Goal: Task Accomplishment & Management: Use online tool/utility

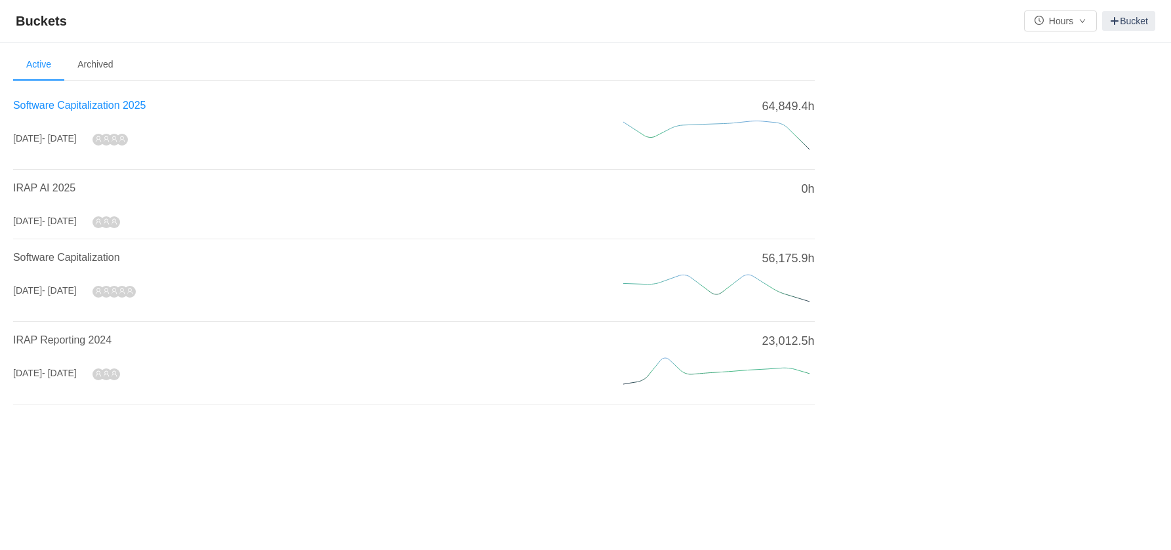
click at [90, 104] on span "Software Capitalization 2025" at bounding box center [79, 105] width 132 height 11
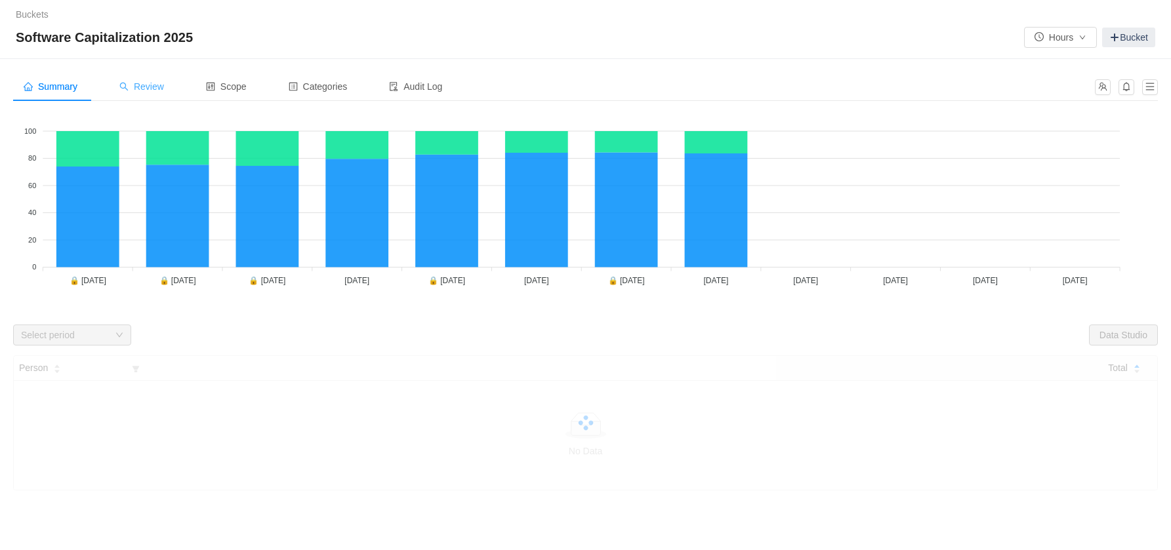
click at [164, 91] on span "Review" at bounding box center [141, 86] width 45 height 10
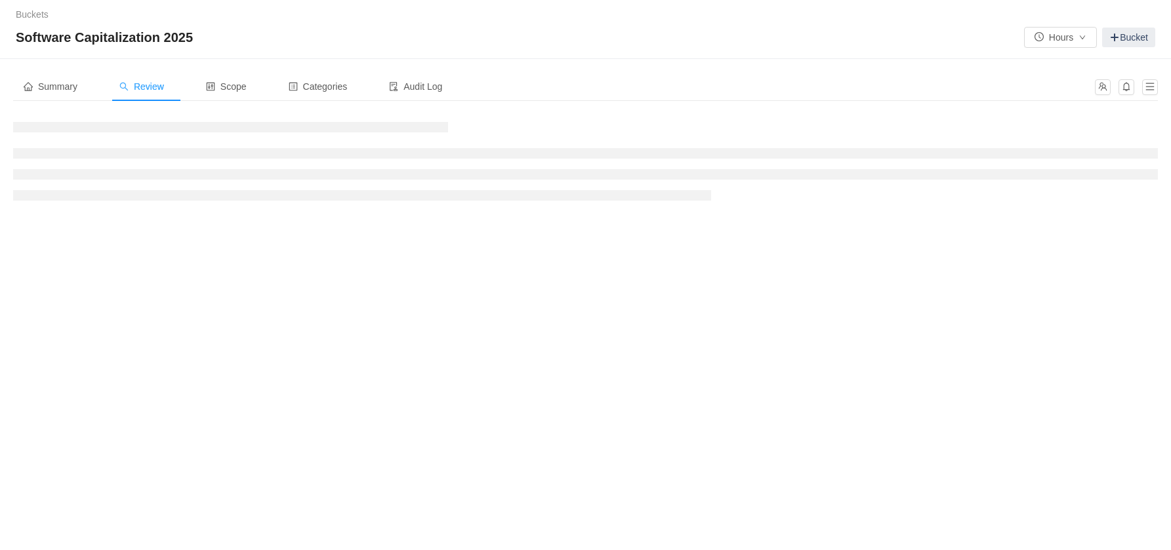
click at [149, 89] on span "Review" at bounding box center [141, 86] width 45 height 10
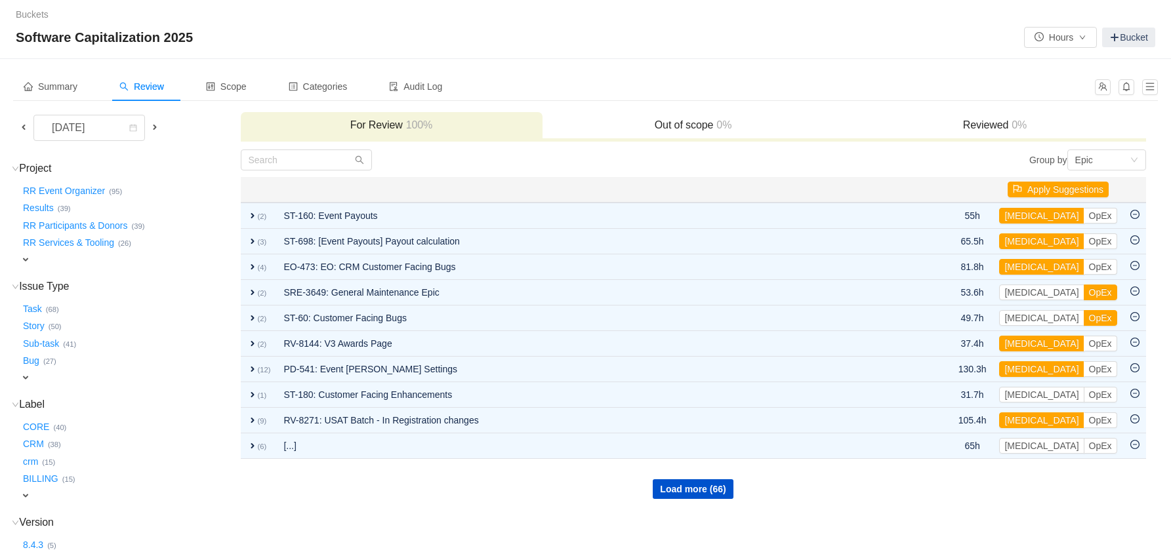
click at [28, 132] on span at bounding box center [24, 127] width 16 height 15
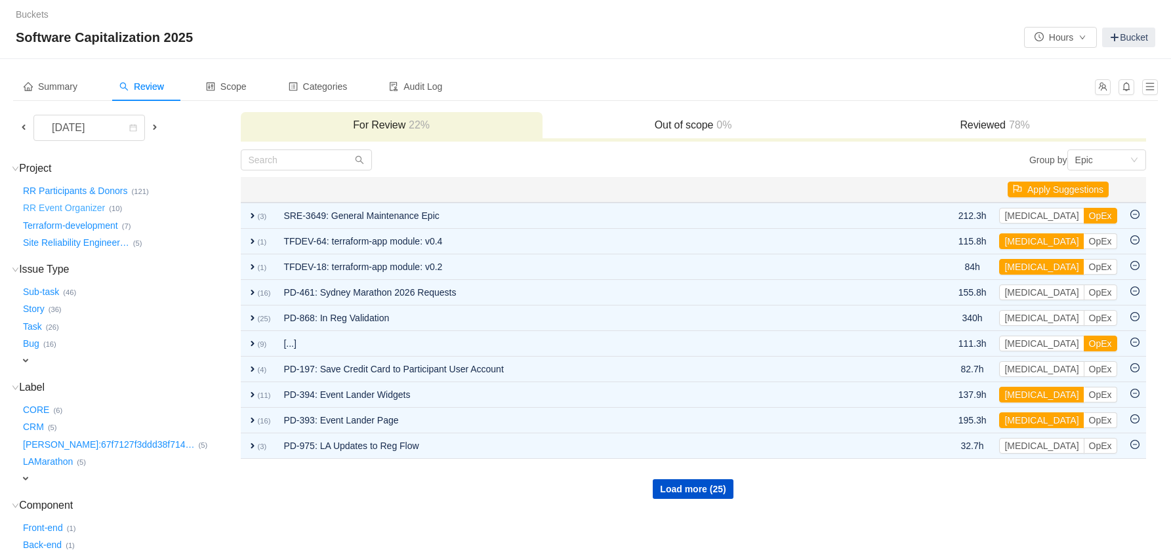
click at [83, 207] on button "RR Event Organizer …" at bounding box center [64, 208] width 89 height 21
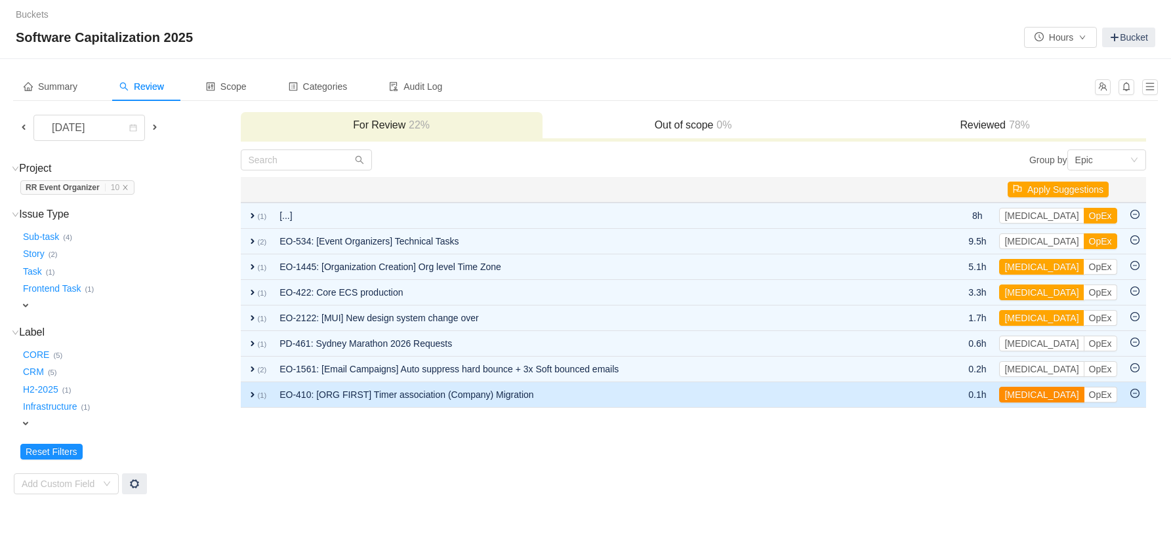
click at [1036, 397] on button "[MEDICAL_DATA]" at bounding box center [1041, 395] width 85 height 16
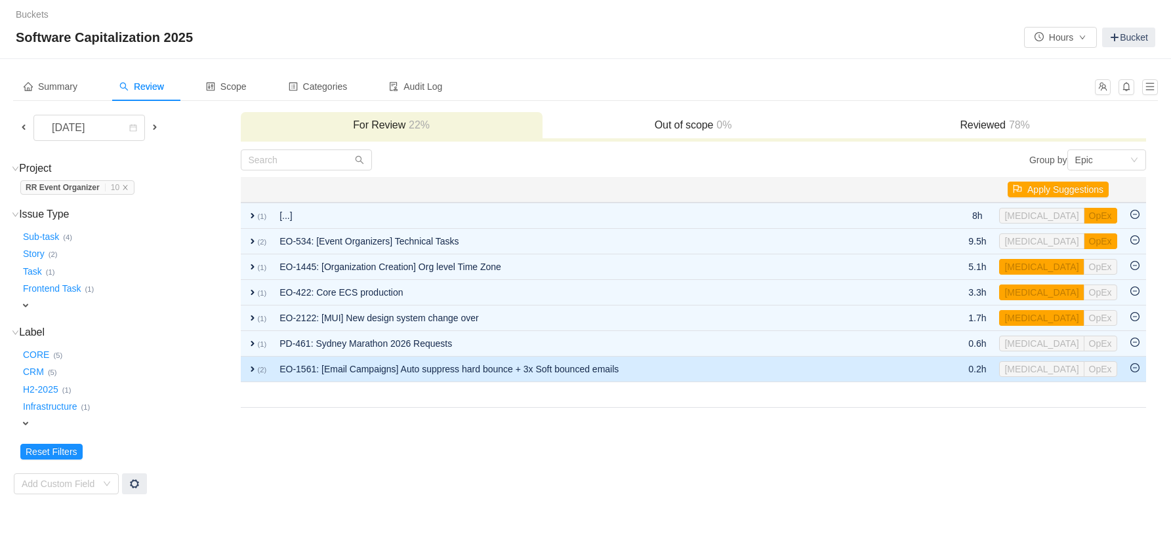
click at [664, 367] on td "EO-1561: [Email Campaigns] Auto suppress hard bounce + 3x Soft bounced emails" at bounding box center [605, 370] width 664 height 26
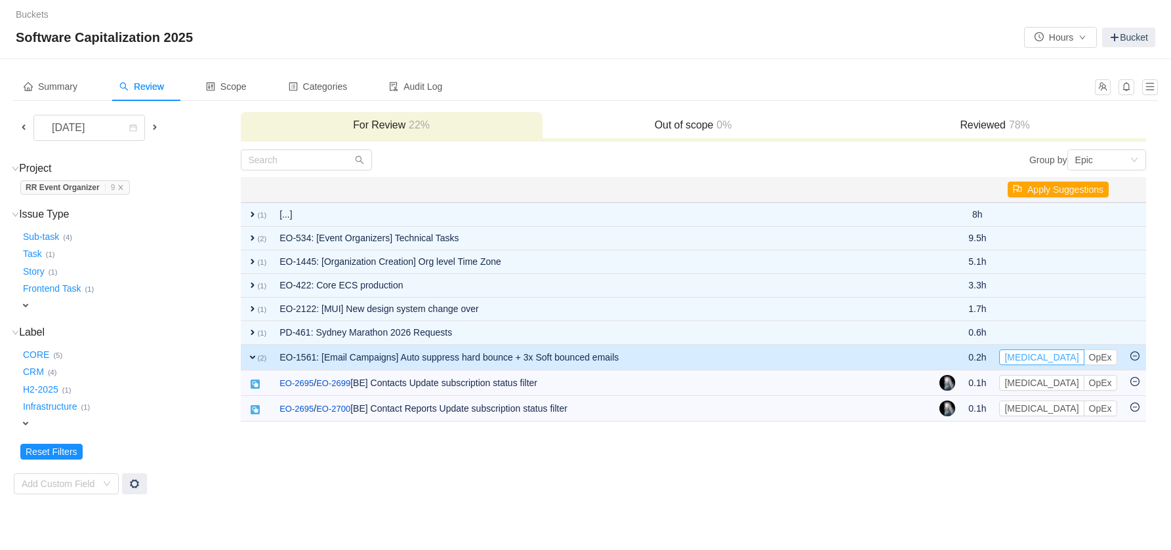
click at [1033, 357] on button "[MEDICAL_DATA]" at bounding box center [1041, 358] width 85 height 16
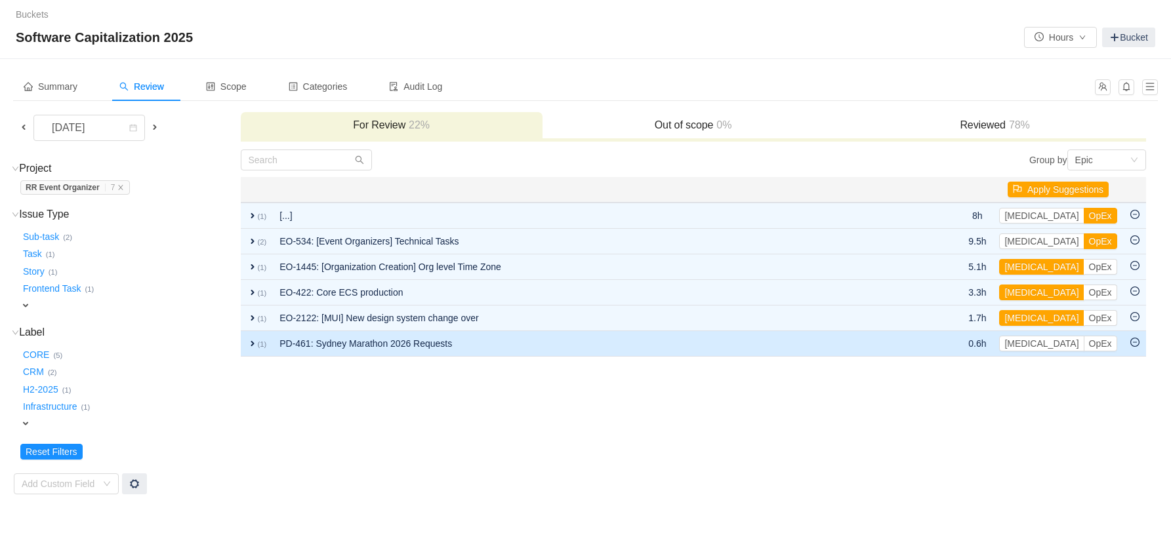
click at [737, 346] on td "PD-461: Sydney Marathon 2026 Requests" at bounding box center [599, 344] width 652 height 26
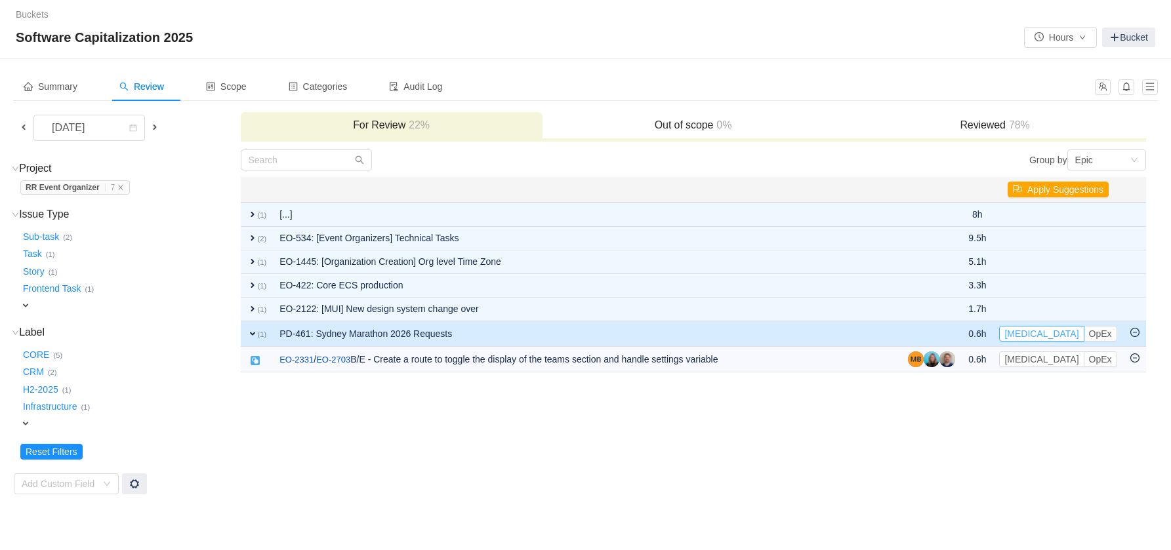
click at [1032, 332] on button "[MEDICAL_DATA]" at bounding box center [1041, 334] width 85 height 16
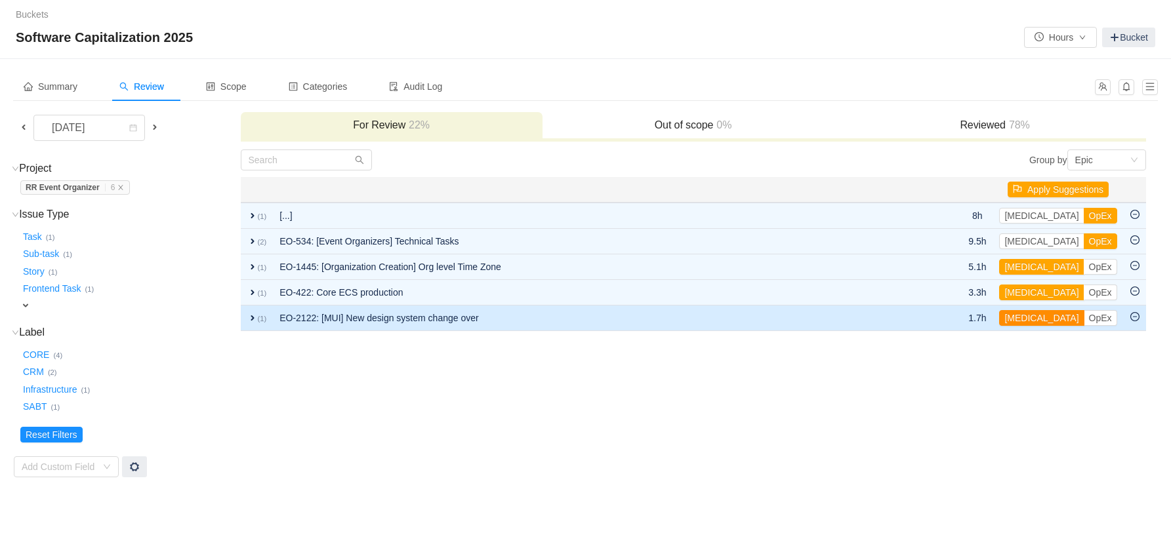
click at [1036, 319] on button "[MEDICAL_DATA]" at bounding box center [1041, 318] width 85 height 16
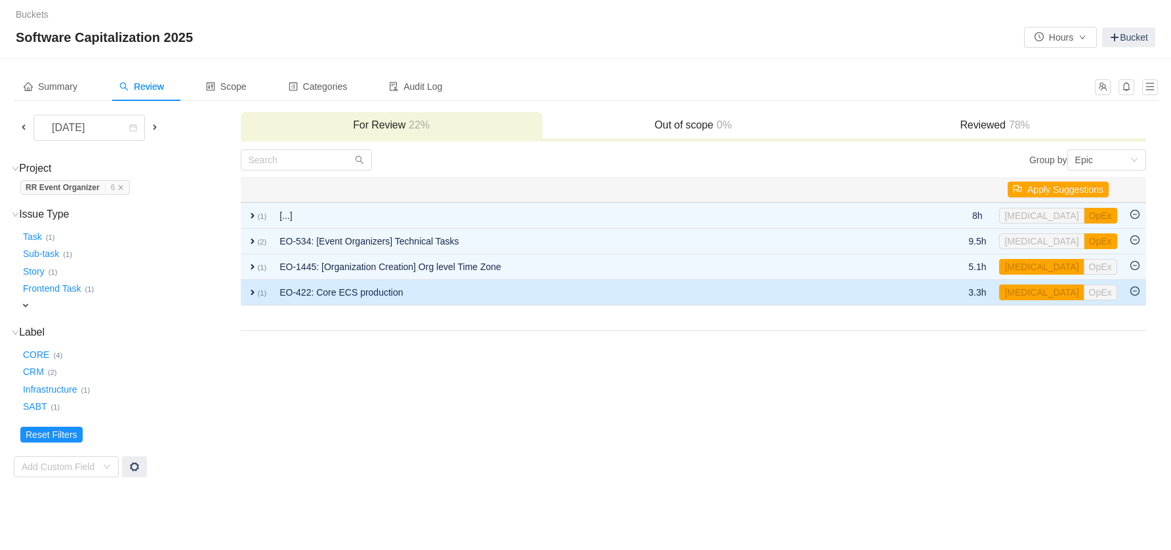
click at [773, 304] on td "EO-422: Core ECS production" at bounding box center [599, 293] width 652 height 26
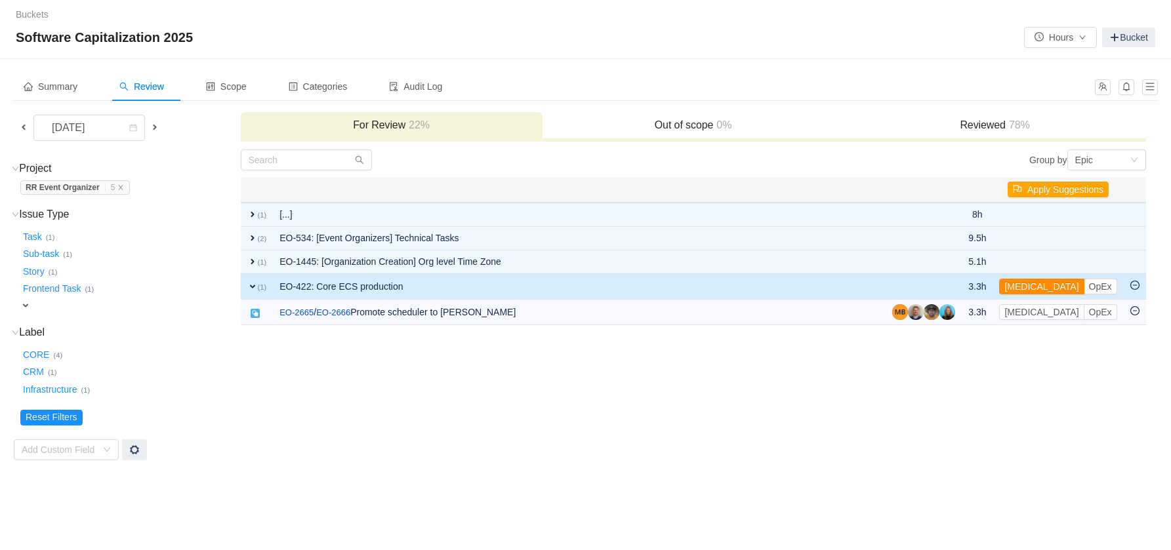
click at [1030, 286] on button "[MEDICAL_DATA]" at bounding box center [1041, 287] width 85 height 16
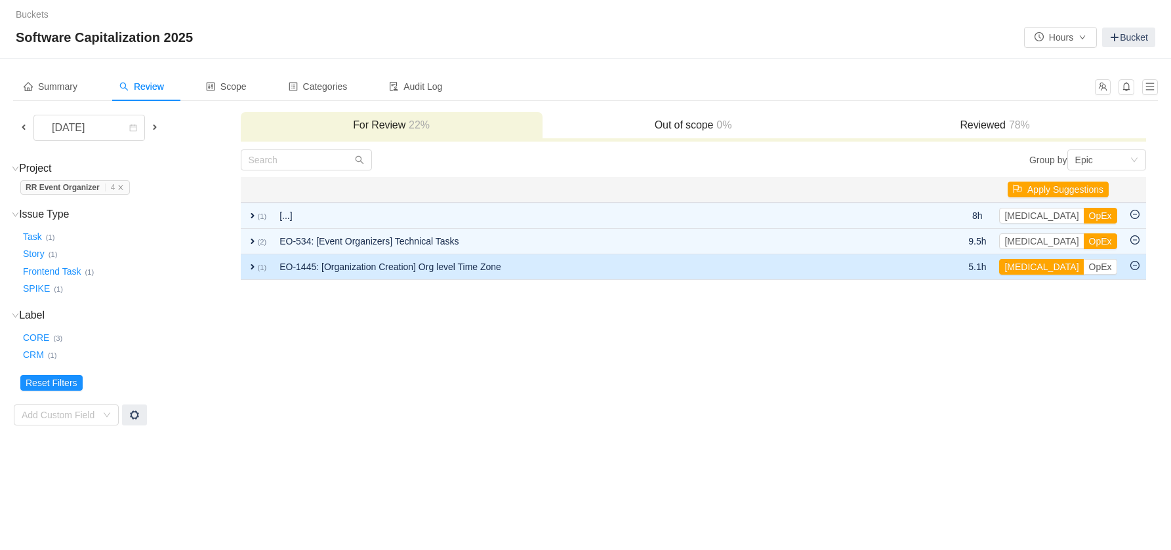
click at [626, 266] on td "EO-1445: [Organization Creation] Org level Time Zone" at bounding box center [599, 267] width 652 height 26
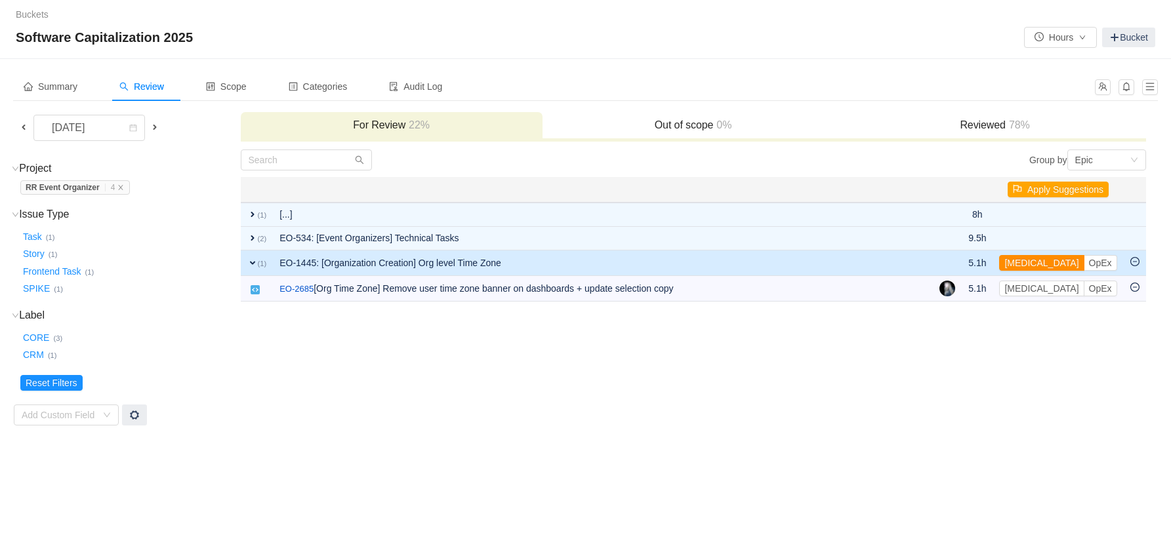
click at [1029, 259] on button "[MEDICAL_DATA]" at bounding box center [1041, 263] width 85 height 16
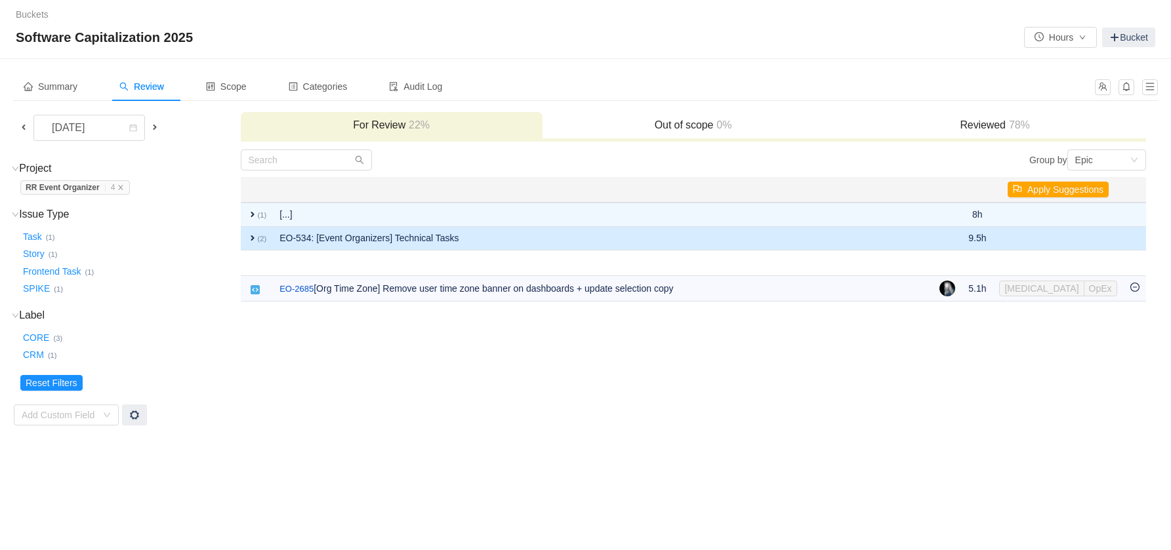
click at [710, 243] on td "EO-534: [Event Organizers] Technical Tasks" at bounding box center [603, 239] width 660 height 24
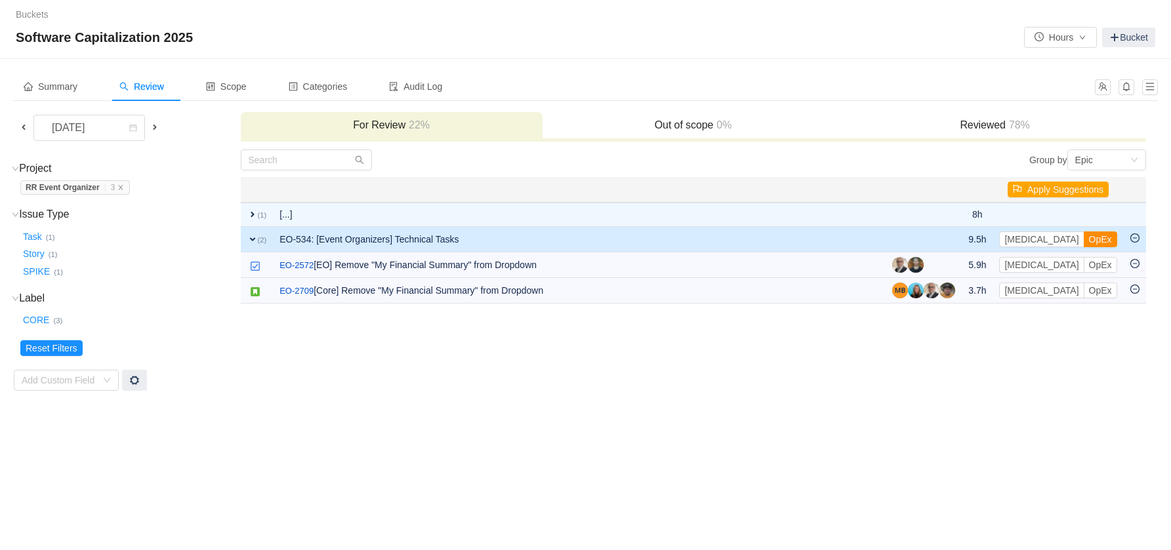
click at [1084, 244] on button "OpEx" at bounding box center [1100, 240] width 33 height 16
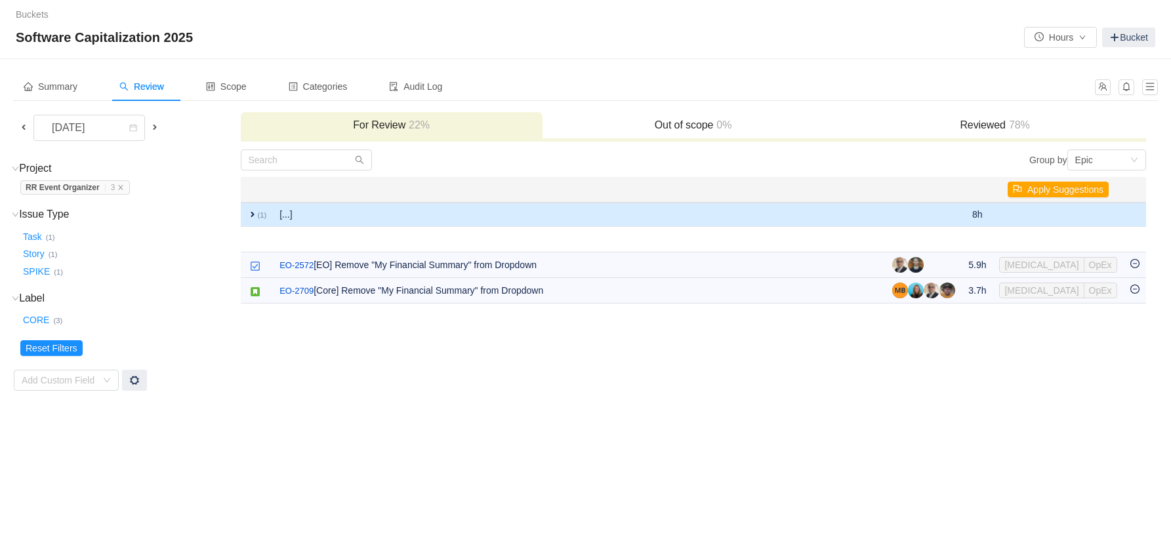
click at [586, 219] on td "[...]" at bounding box center [579, 215] width 613 height 24
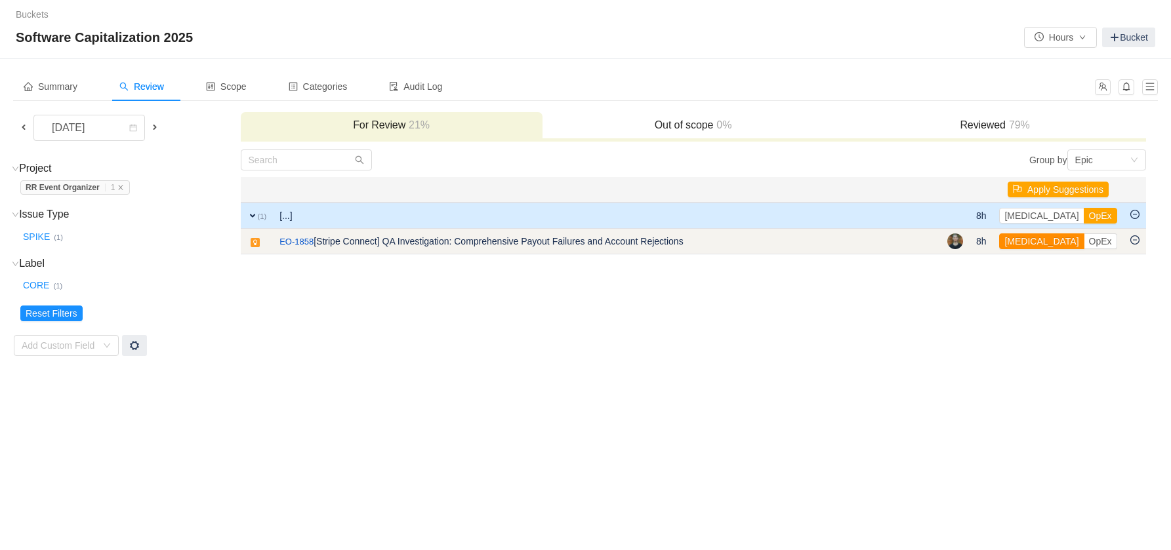
click at [1025, 242] on button "[MEDICAL_DATA]" at bounding box center [1041, 241] width 85 height 16
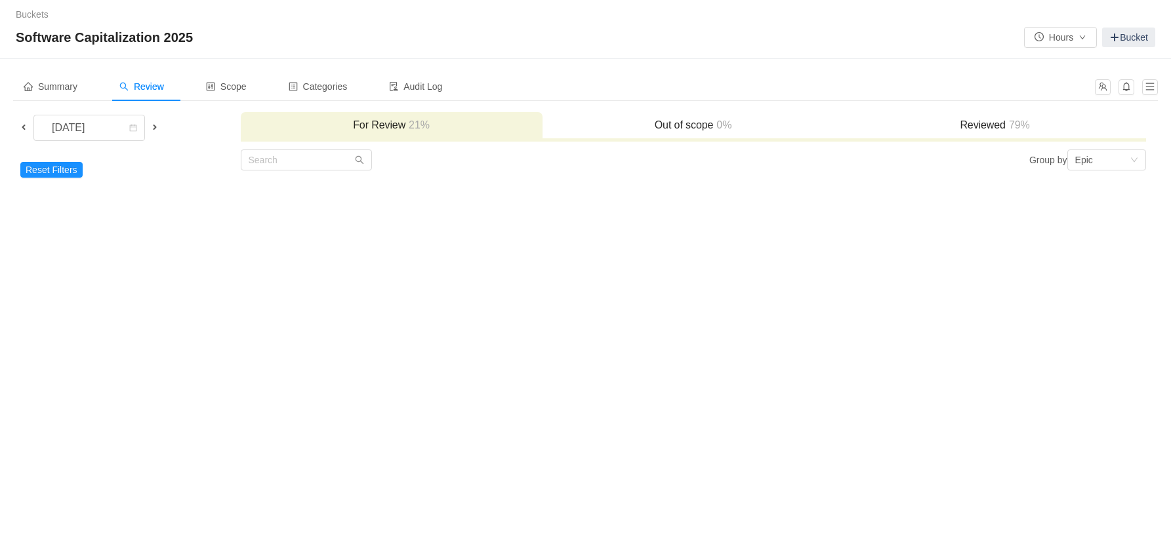
click at [160, 128] on span at bounding box center [155, 127] width 10 height 10
